Goal: Task Accomplishment & Management: Complete application form

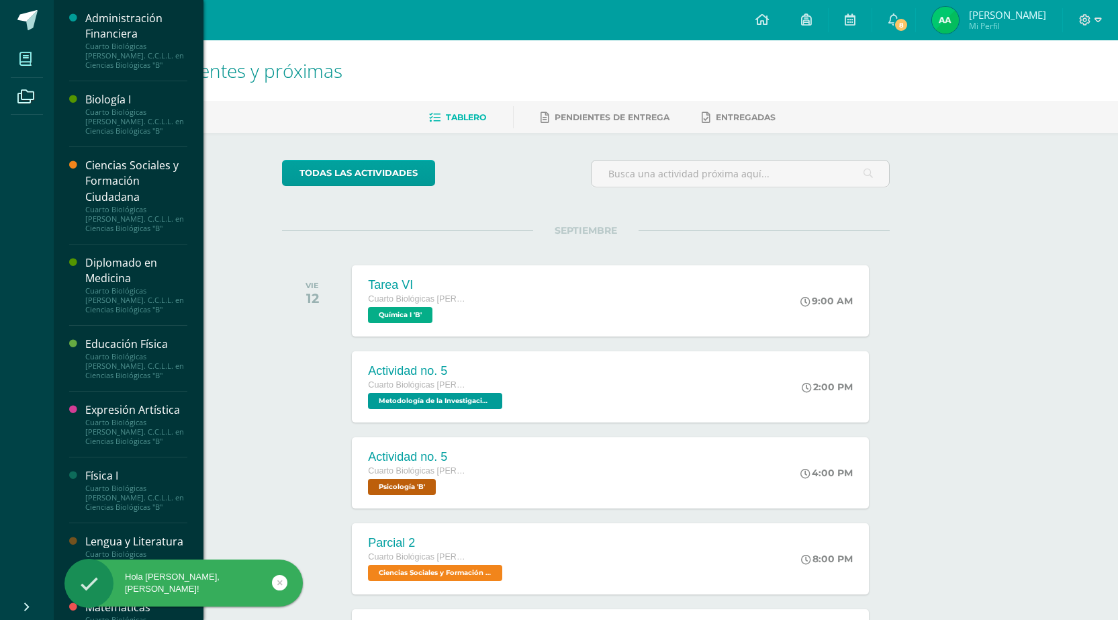
click at [13, 50] on span at bounding box center [26, 59] width 30 height 30
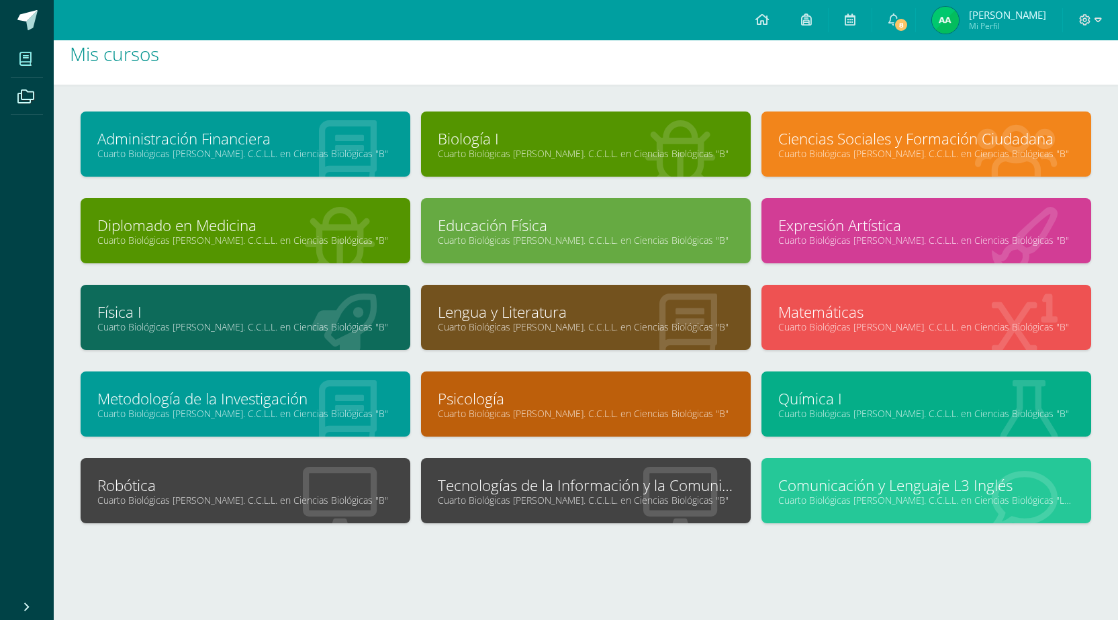
scroll to position [26, 0]
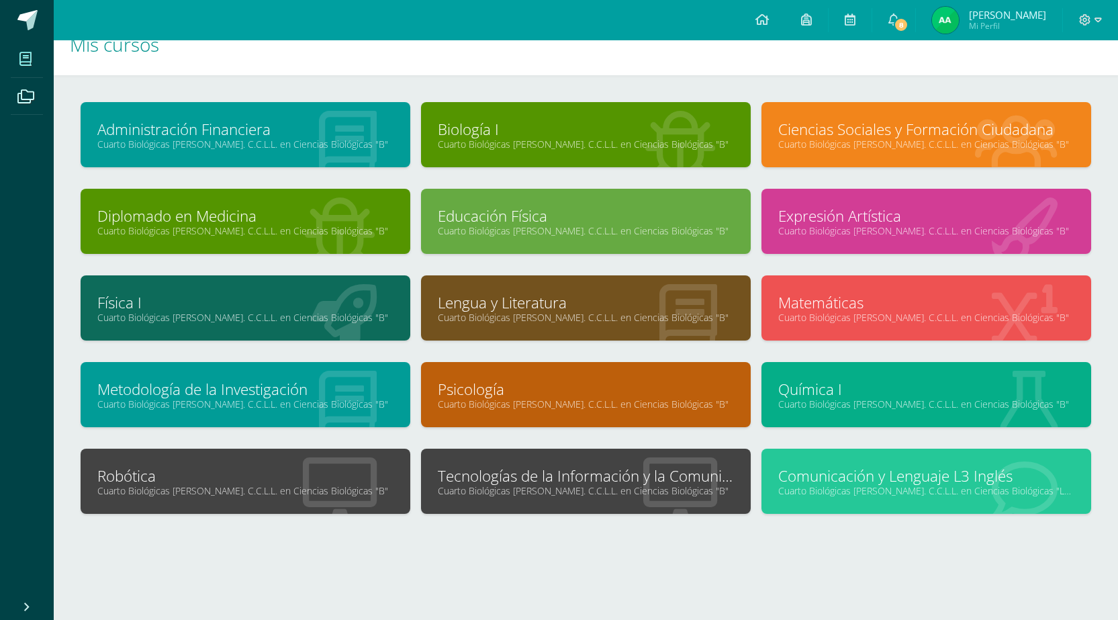
click at [682, 498] on icon at bounding box center [680, 490] width 74 height 66
click at [531, 486] on link "Cuarto Biológicas [PERSON_NAME]. C.C.L.L. en Ciencias Biológicas "B"" at bounding box center [586, 490] width 296 height 13
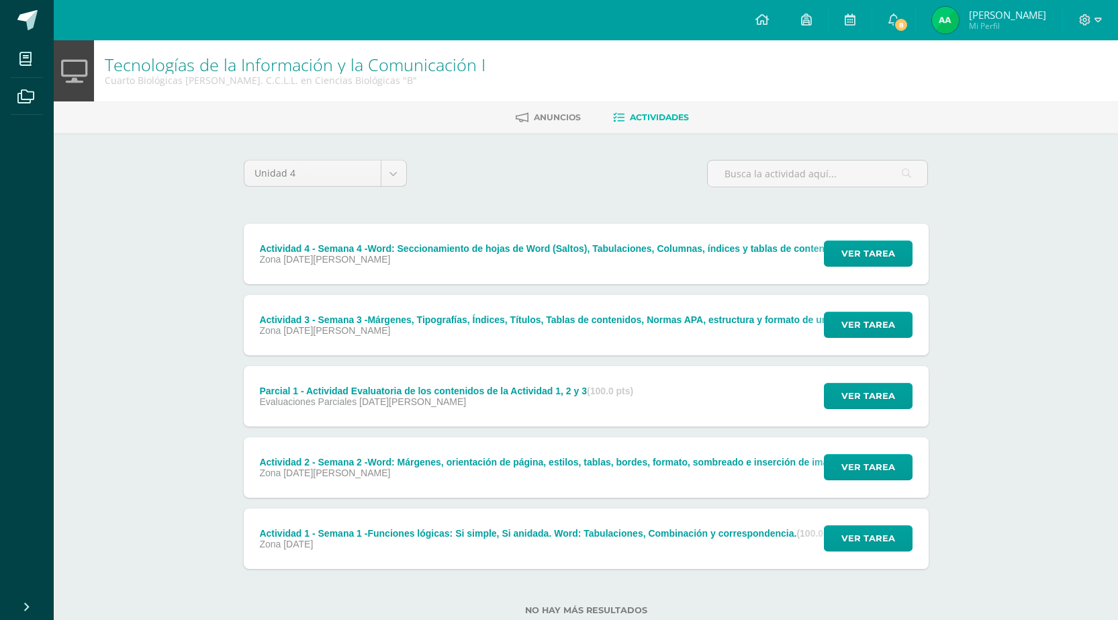
drag, startPoint x: 0, startPoint y: 0, endPoint x: 141, endPoint y: 357, distance: 384.1
click at [141, 357] on div "Tecnologías de la Información y la Comunicación I Cuarto Biológicas [PERSON_NAM…" at bounding box center [586, 349] width 1064 height 618
click at [843, 254] on span "Ver tarea" at bounding box center [868, 253] width 54 height 25
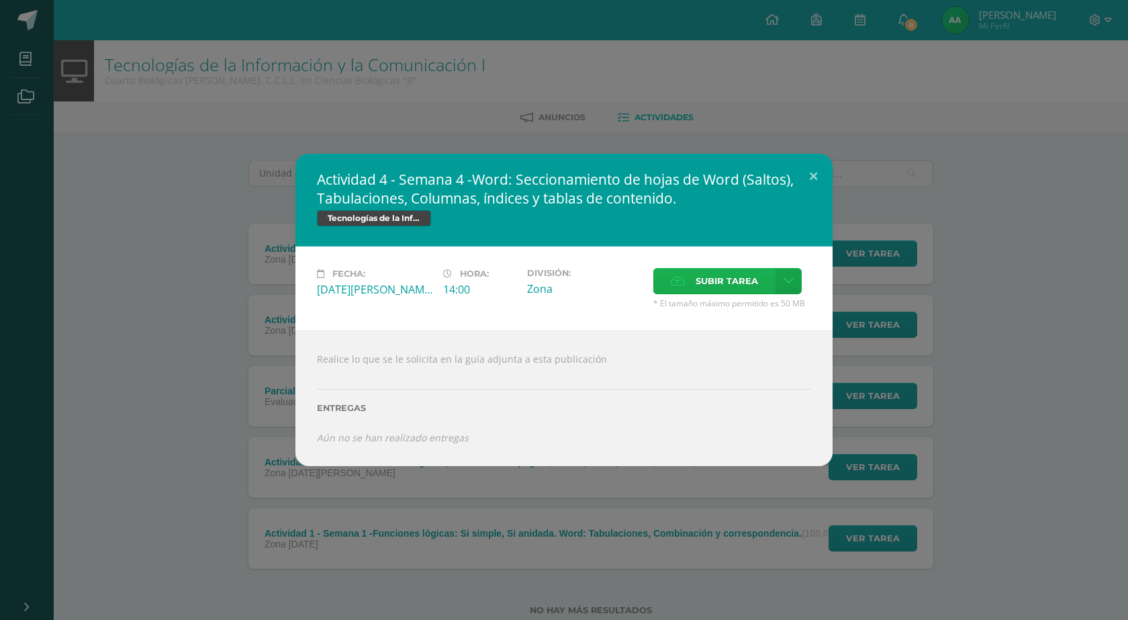
click at [744, 285] on span "Subir tarea" at bounding box center [727, 281] width 62 height 25
click at [0, 0] on input "Subir tarea" at bounding box center [0, 0] width 0 height 0
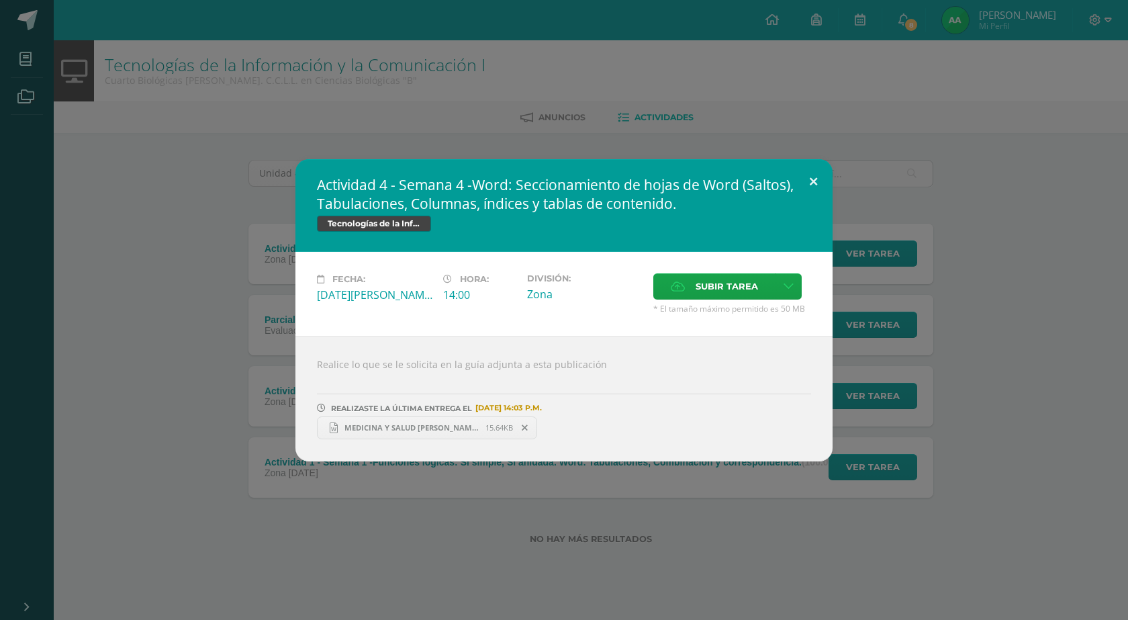
click at [813, 181] on button at bounding box center [813, 182] width 38 height 46
